Goal: Task Accomplishment & Management: Manage account settings

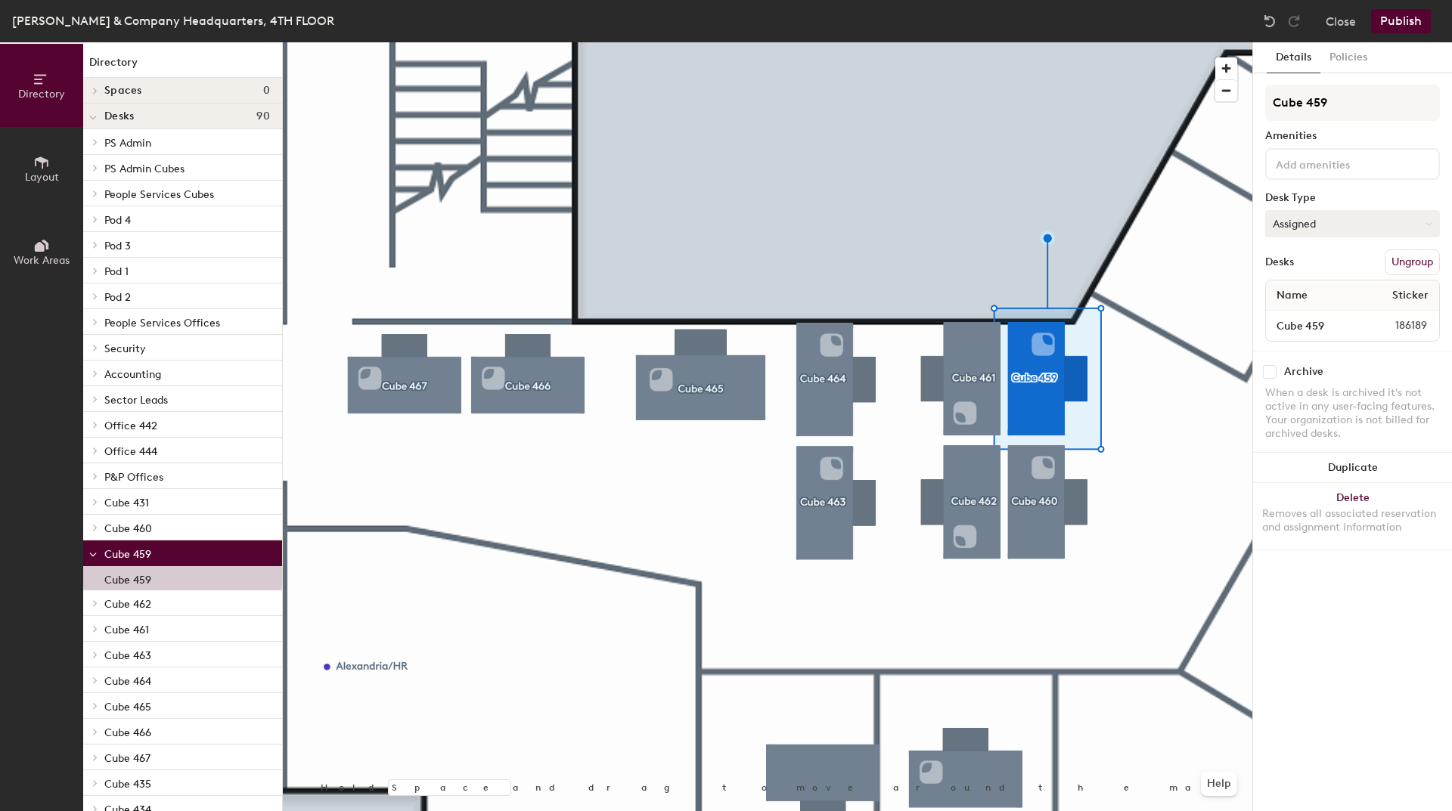
click at [1339, 228] on button "Assigned" at bounding box center [1352, 223] width 175 height 27
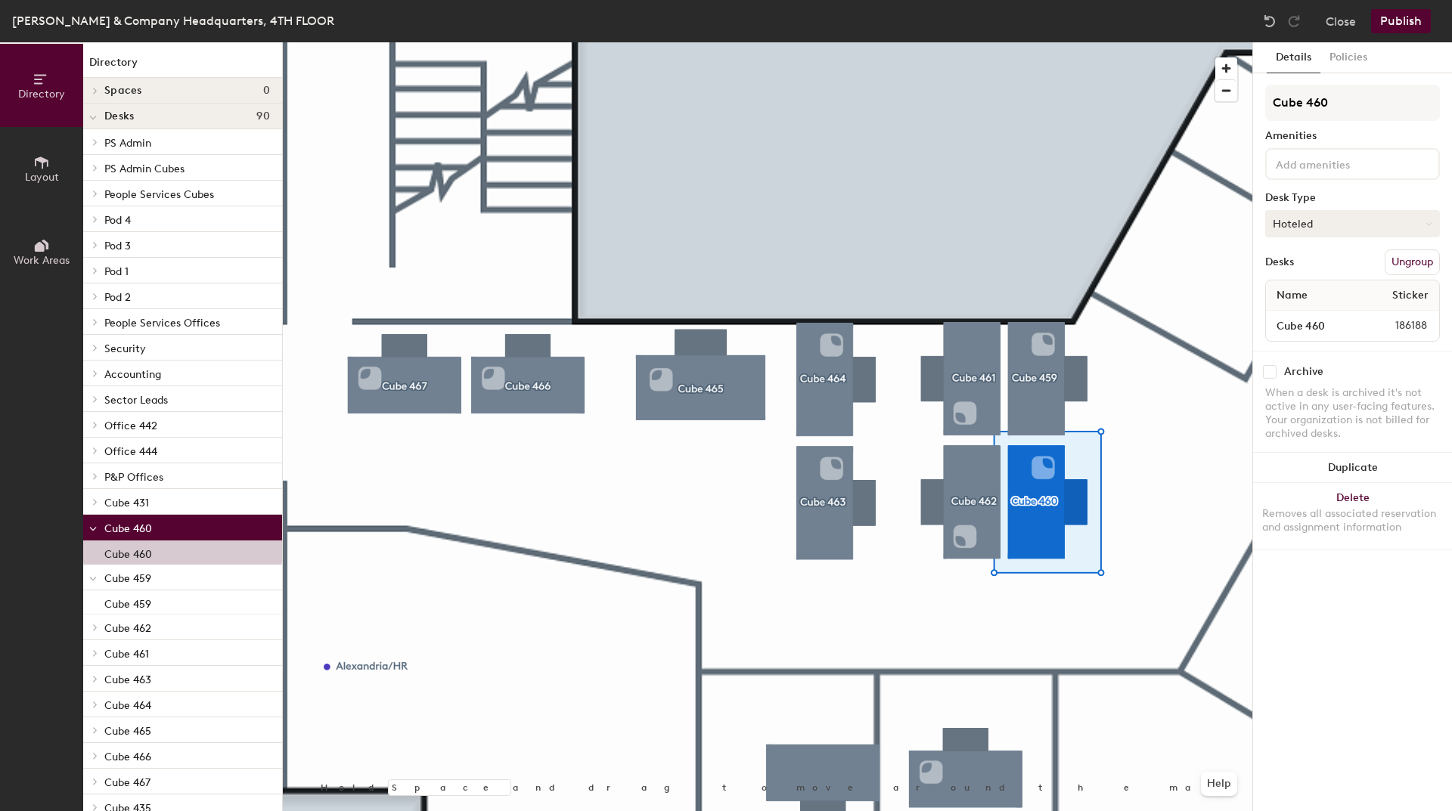
click at [1298, 225] on button "Hoteled" at bounding box center [1352, 223] width 175 height 27
click at [1294, 268] on div "Assigned" at bounding box center [1341, 270] width 151 height 23
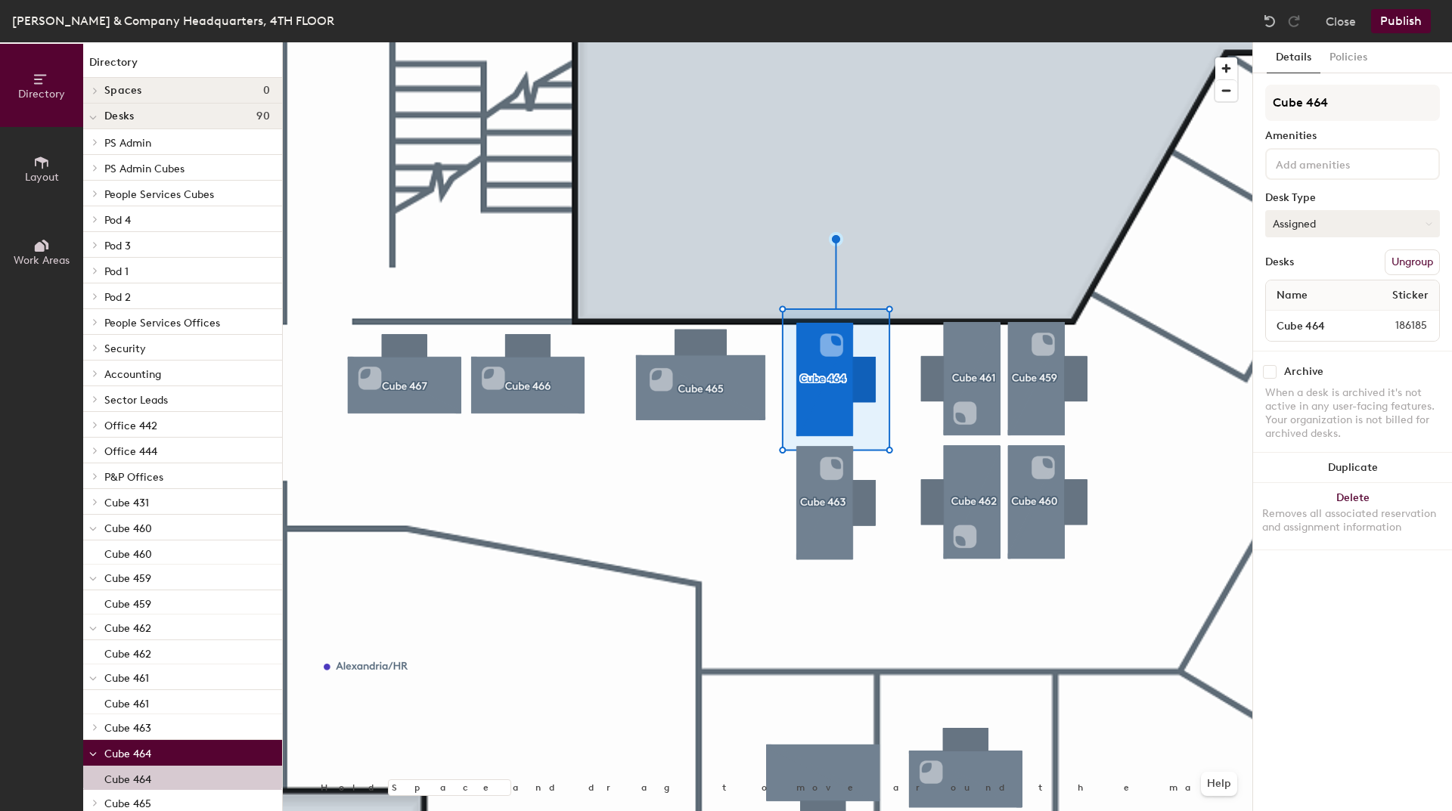
click at [1325, 233] on button "Assigned" at bounding box center [1352, 223] width 175 height 27
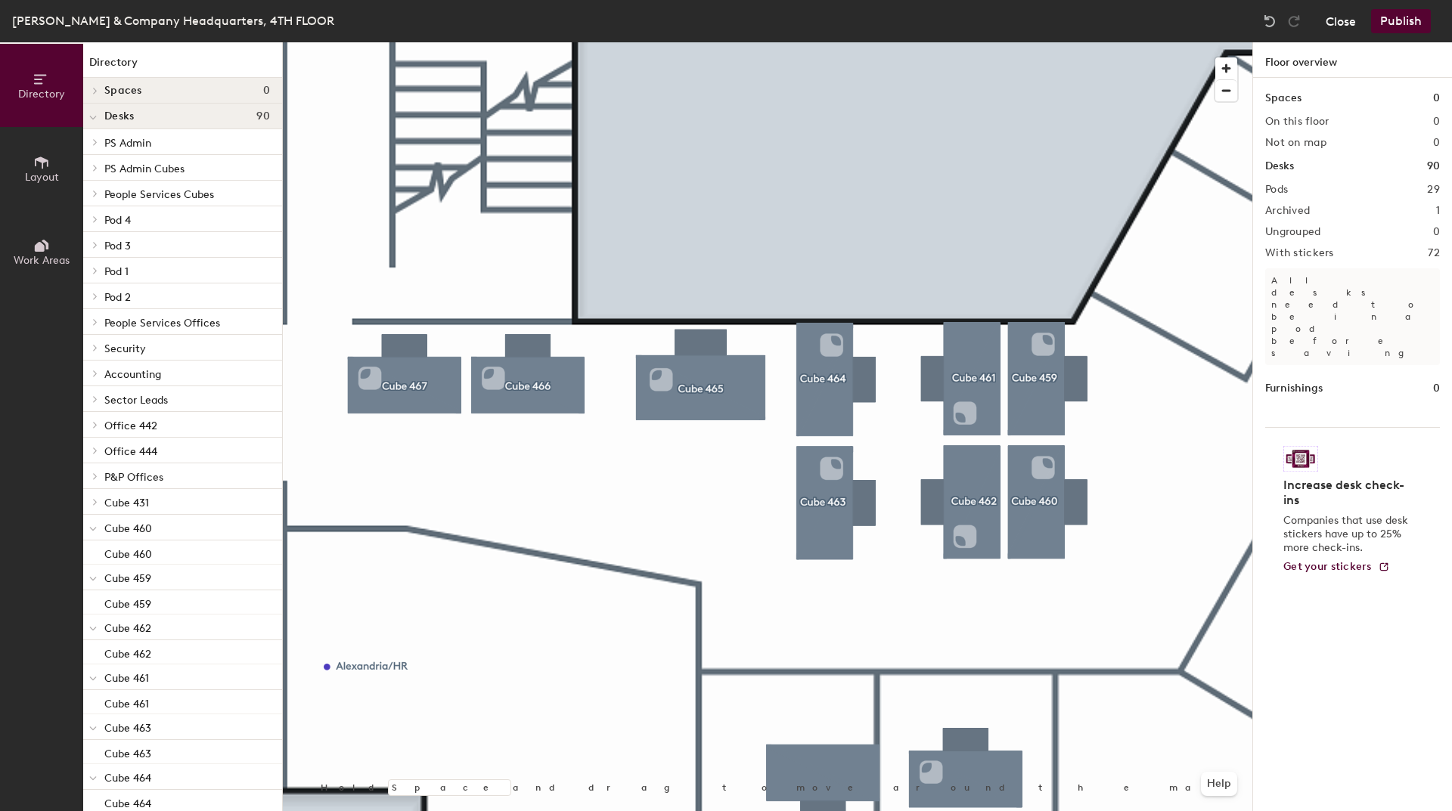
click at [1350, 21] on button "Close" at bounding box center [1341, 21] width 30 height 24
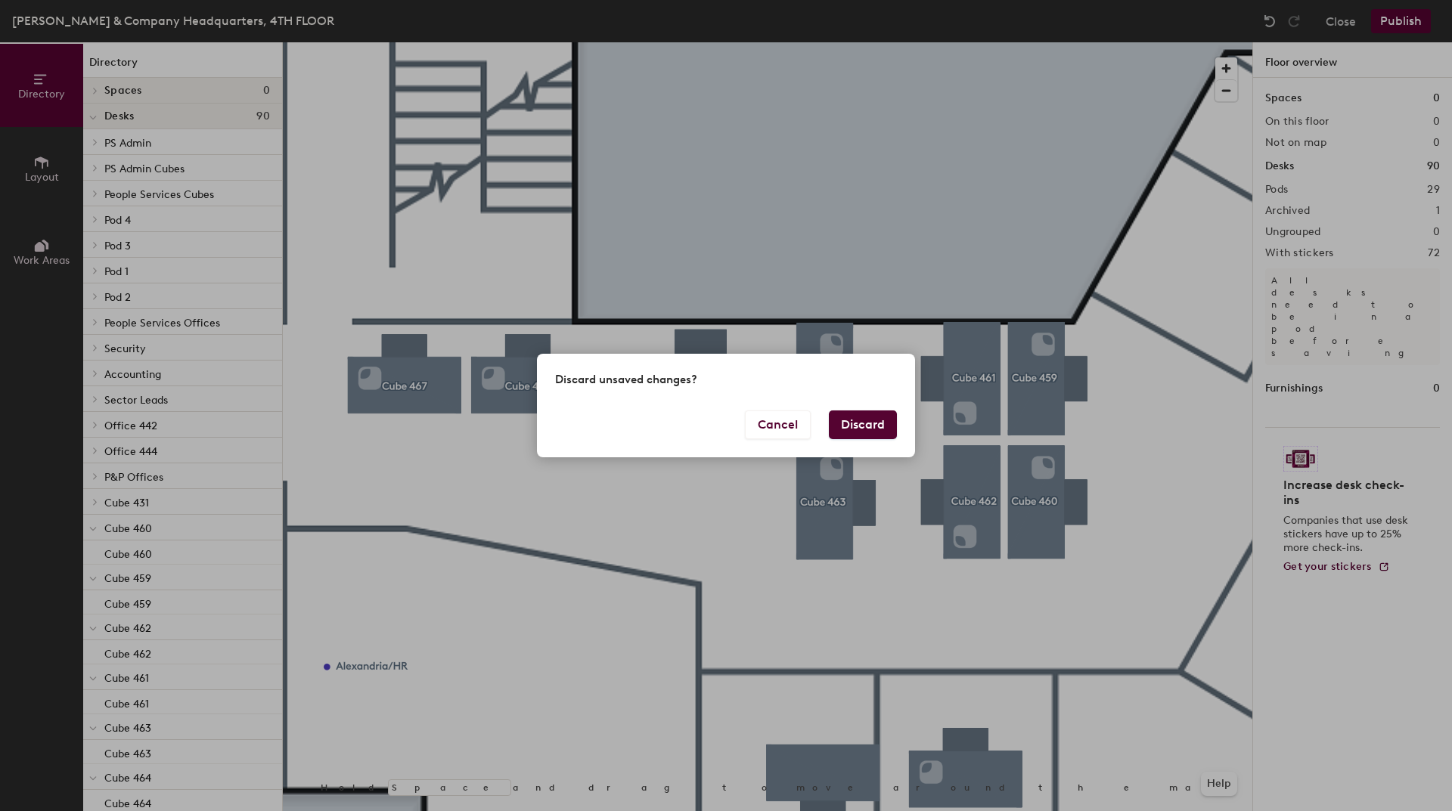
click at [861, 414] on button "Discard" at bounding box center [863, 425] width 68 height 29
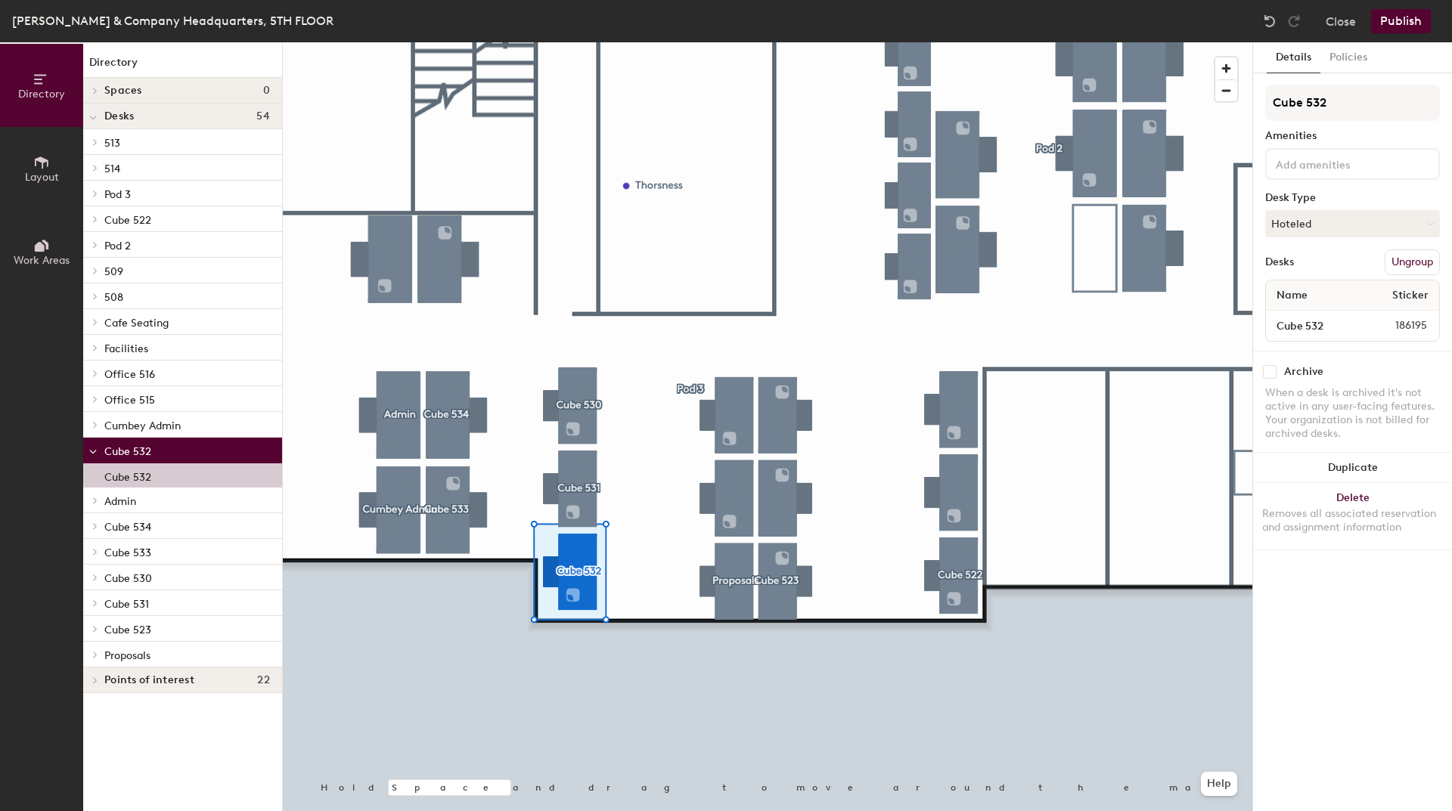
click at [1300, 208] on div "Cube 532 Amenities Desk Type Hoteled Desks Ungroup Name Sticker Cube 532 186195" at bounding box center [1352, 218] width 175 height 266
click at [1300, 220] on button "Hoteled" at bounding box center [1352, 223] width 175 height 27
click at [1295, 265] on div "Assigned" at bounding box center [1341, 270] width 151 height 23
drag, startPoint x: 1325, startPoint y: 104, endPoint x: 1264, endPoint y: 107, distance: 61.4
click at [1264, 107] on div "Details Policies Cube 532 Amenities Desk Type Assigned Desks Ungroup Name Stick…" at bounding box center [1352, 426] width 199 height 769
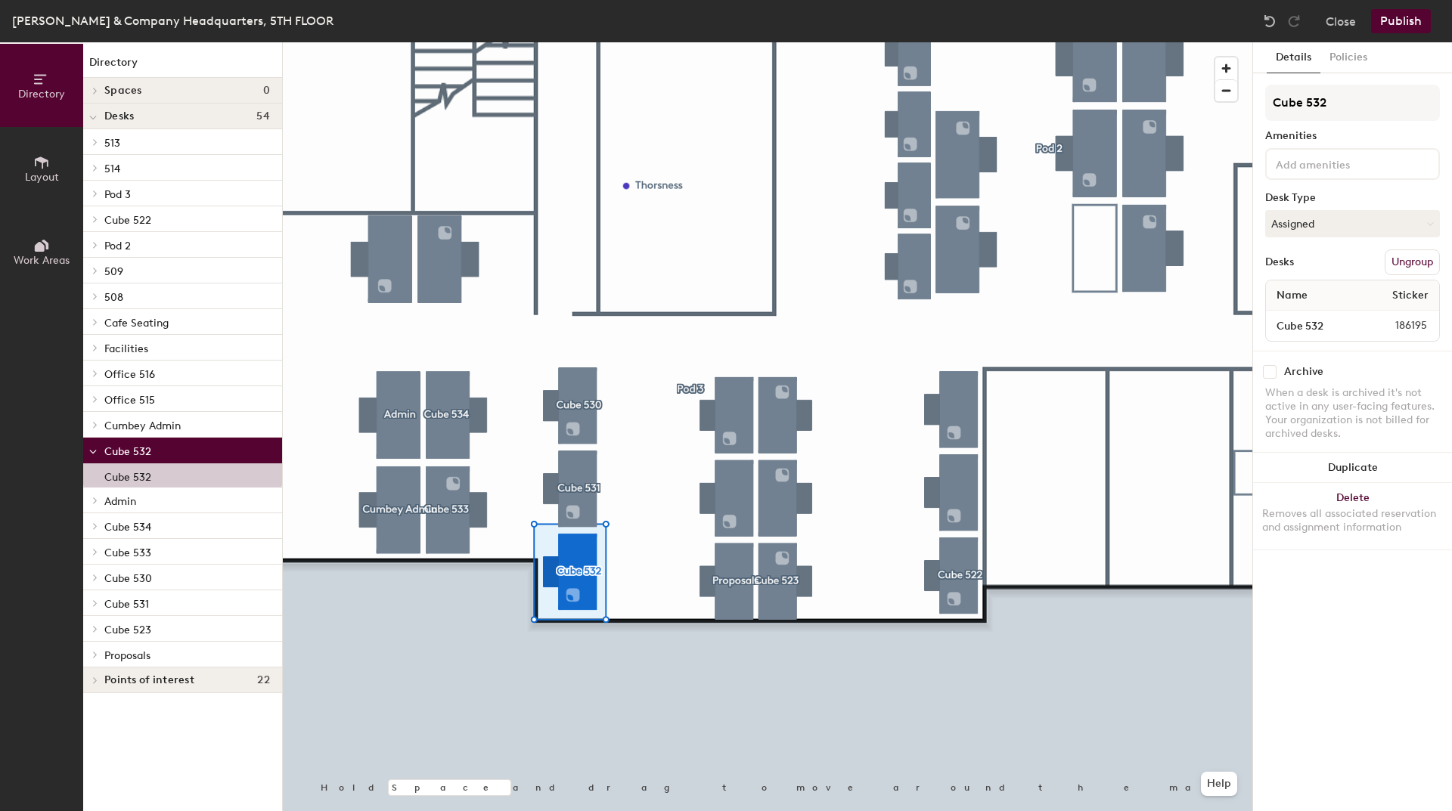
click at [1384, 24] on button "Publish" at bounding box center [1401, 21] width 60 height 24
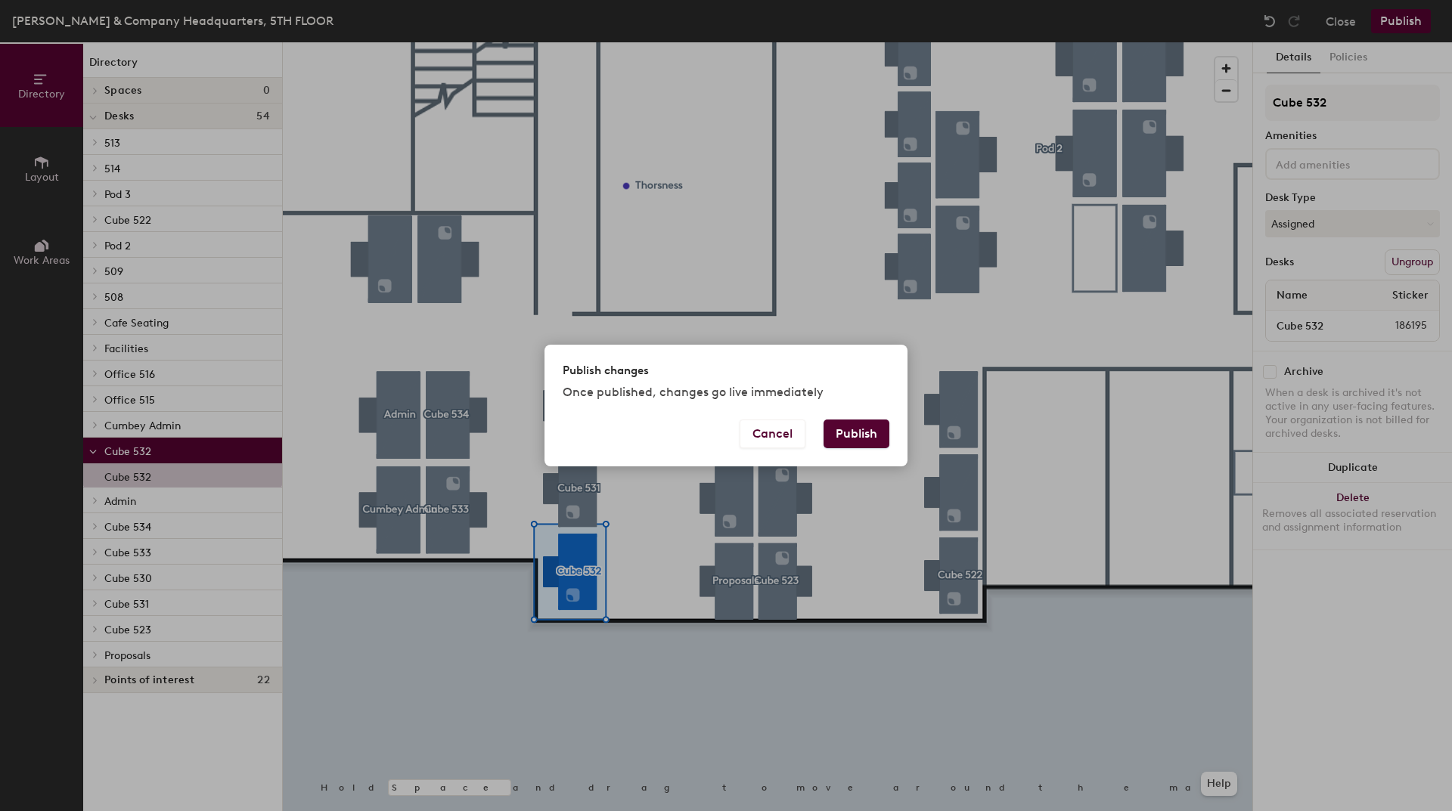
click at [844, 426] on button "Publish" at bounding box center [856, 434] width 66 height 29
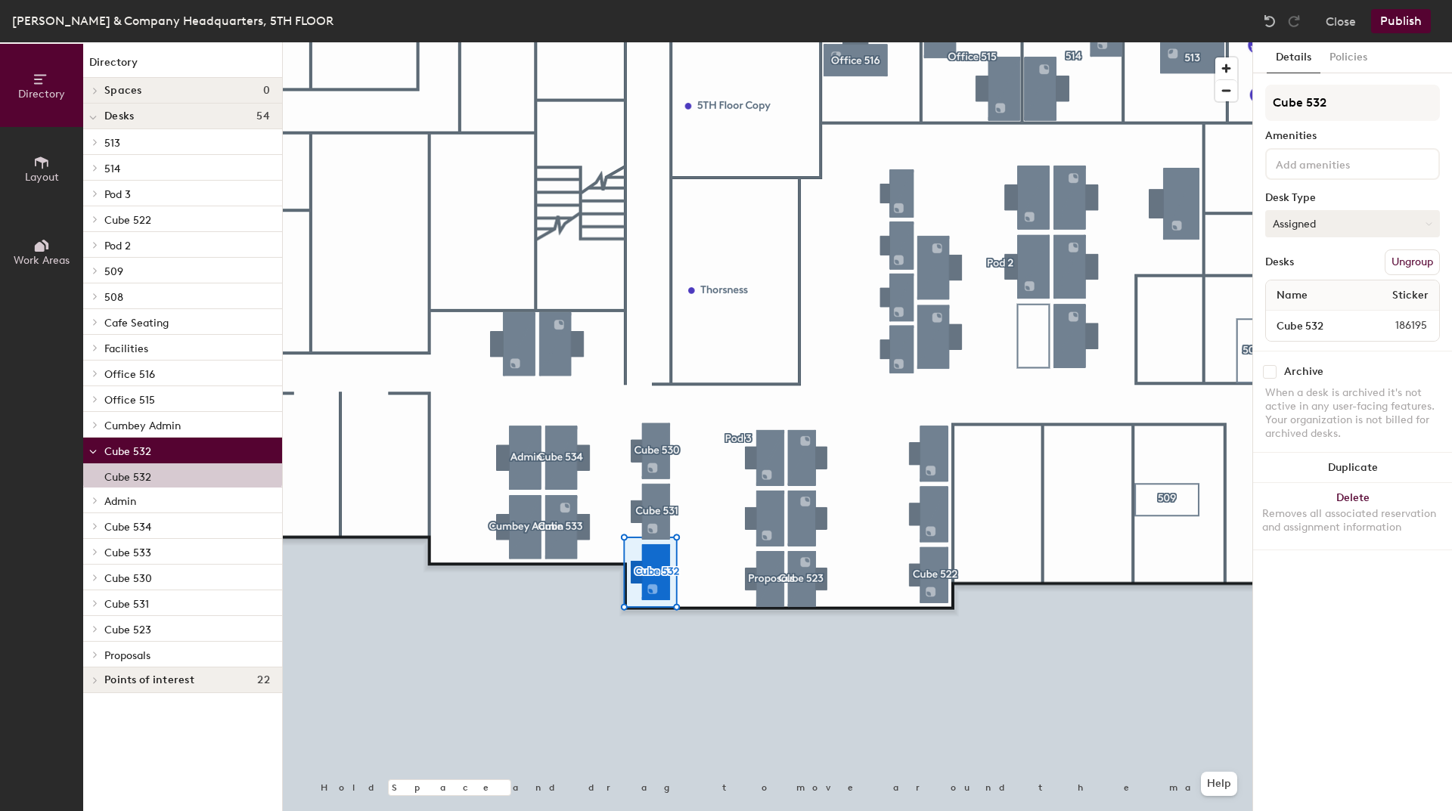
click at [1298, 217] on button "Assigned" at bounding box center [1352, 223] width 175 height 27
click at [1341, 22] on button "Close" at bounding box center [1341, 21] width 30 height 24
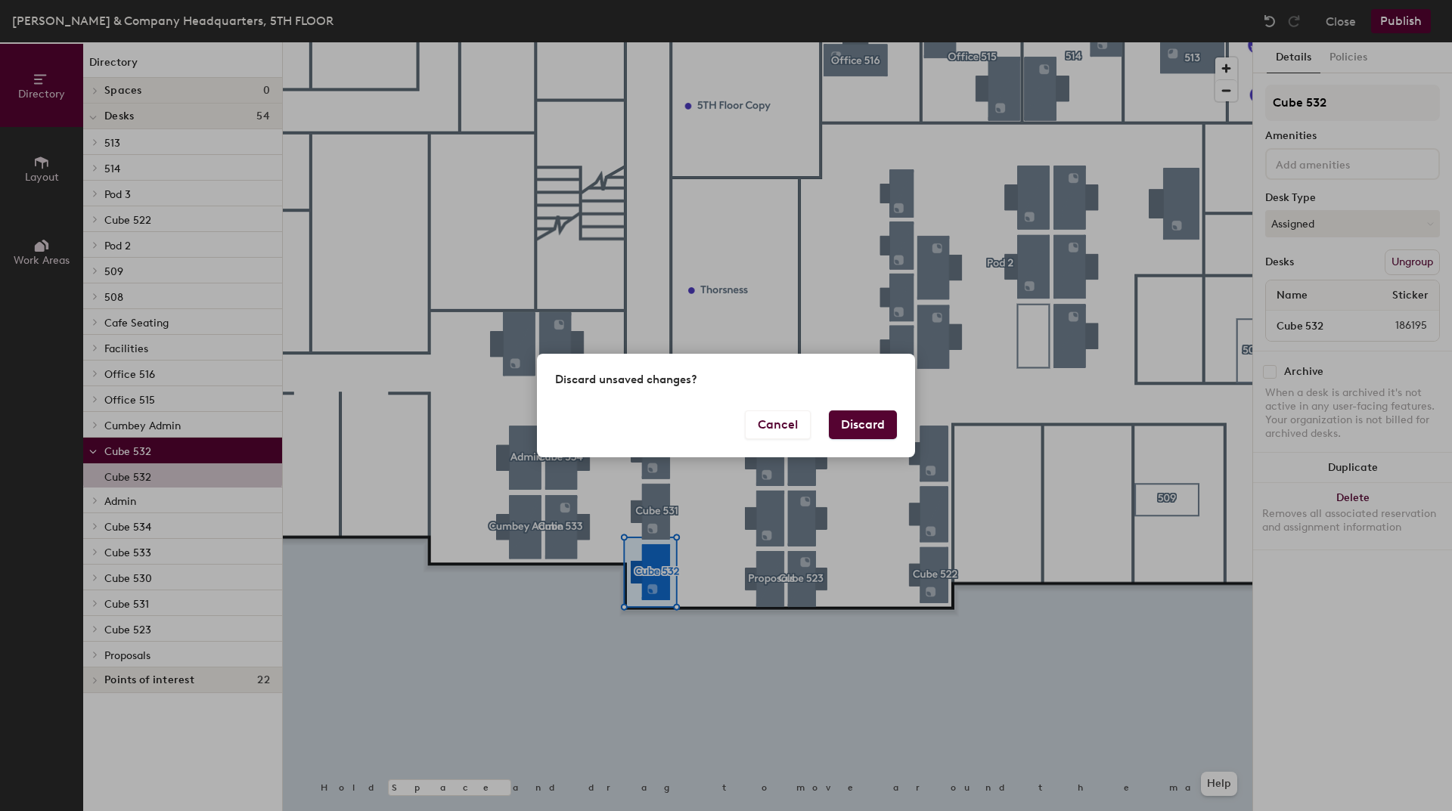
click at [860, 420] on button "Discard" at bounding box center [863, 425] width 68 height 29
